Goal: Navigation & Orientation: Find specific page/section

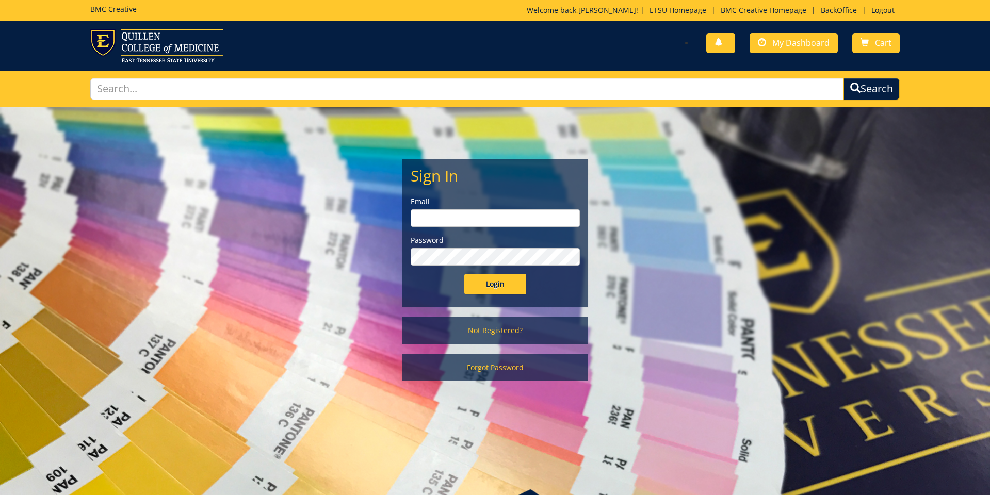
type input "[EMAIL_ADDRESS][DOMAIN_NAME]"
click at [499, 282] on input "Login" at bounding box center [495, 284] width 62 height 21
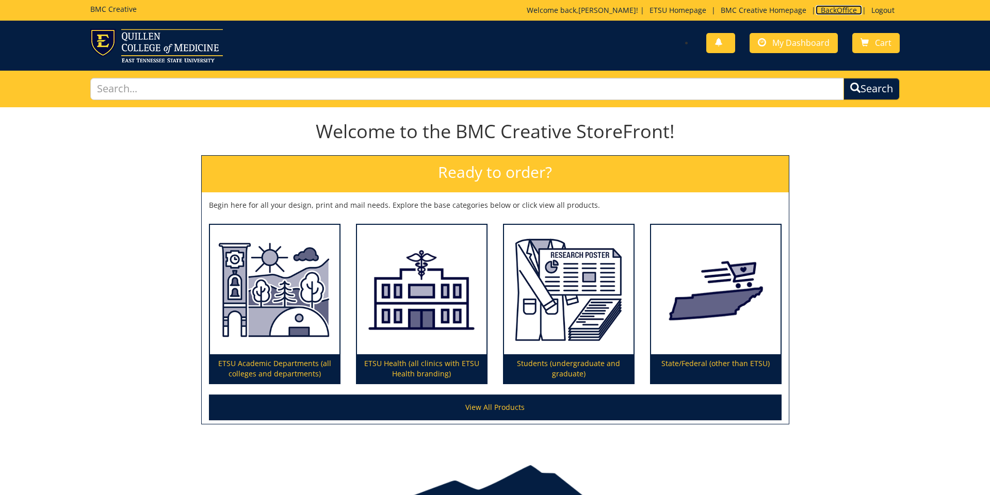
click at [839, 11] on link "BackOffice" at bounding box center [839, 10] width 46 height 10
